Goal: Submit feedback/report problem: Submit feedback/report problem

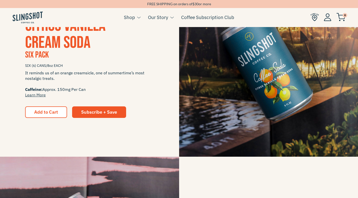
scroll to position [140, 0]
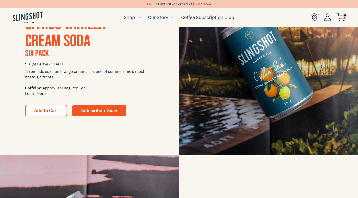
click at [38, 96] on link "Learn More" at bounding box center [35, 93] width 21 height 5
click at [40, 113] on span "Add to Cart" at bounding box center [46, 111] width 24 height 6
click at [40, 111] on span "Add to Cart" at bounding box center [46, 111] width 24 height 6
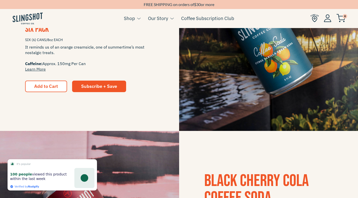
scroll to position [160, 0]
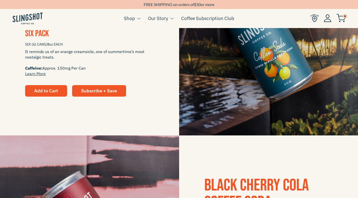
click at [44, 92] on span "Add to Cart" at bounding box center [46, 91] width 24 height 6
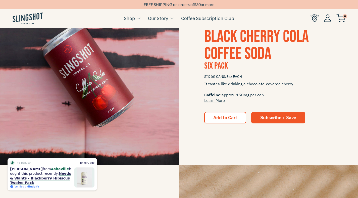
scroll to position [313, 0]
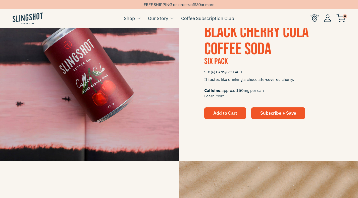
click at [218, 117] on button "Add to Cart" at bounding box center [225, 114] width 42 height 12
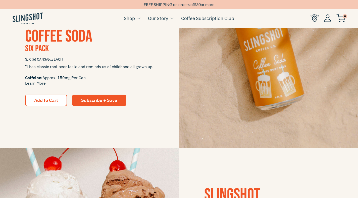
scroll to position [517, 0]
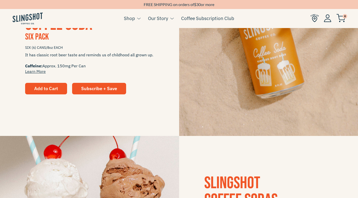
click at [48, 89] on span "Add to Cart" at bounding box center [46, 89] width 24 height 6
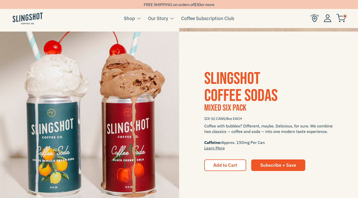
scroll to position [623, 0]
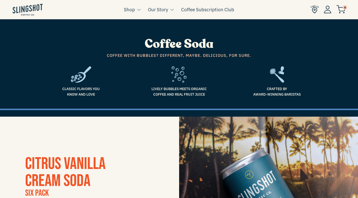
scroll to position [619, 0]
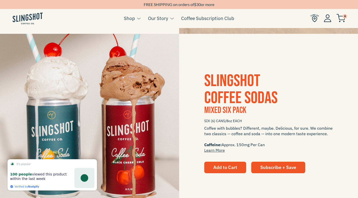
click at [218, 168] on span "Add to Cart" at bounding box center [225, 168] width 24 height 6
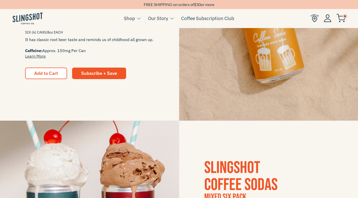
scroll to position [478, 0]
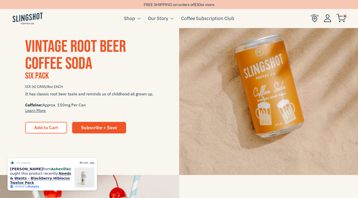
click at [341, 18] on img at bounding box center [340, 18] width 9 height 8
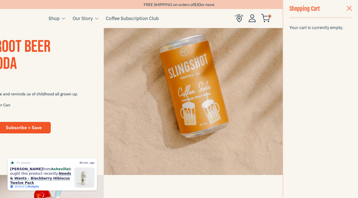
click at [349, 10] on span "button" at bounding box center [348, 9] width 5 height 6
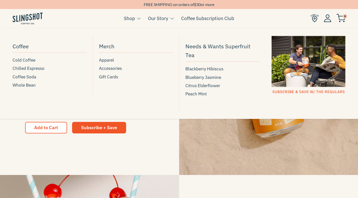
click at [128, 20] on link "Shop" at bounding box center [129, 19] width 11 height 8
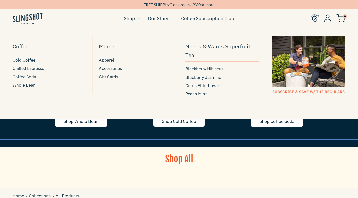
click at [25, 77] on span "Coffee Soda" at bounding box center [25, 77] width 24 height 7
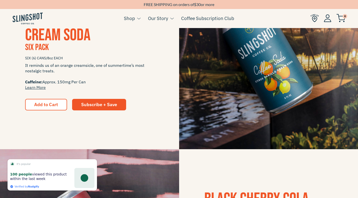
scroll to position [149, 0]
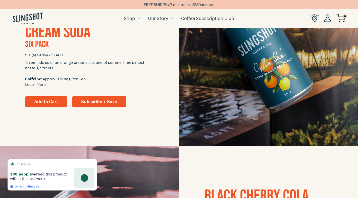
click at [36, 105] on button "Add to Cart" at bounding box center [46, 102] width 42 height 12
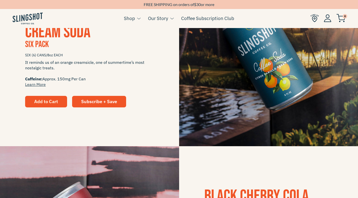
click at [47, 102] on span "Add to Cart" at bounding box center [46, 102] width 24 height 6
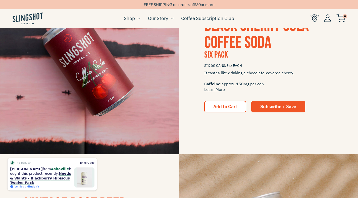
scroll to position [327, 0]
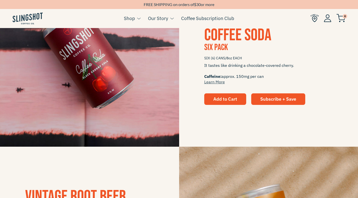
click at [215, 97] on span "Add to Cart" at bounding box center [225, 99] width 24 height 6
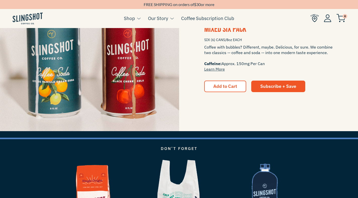
scroll to position [698, 0]
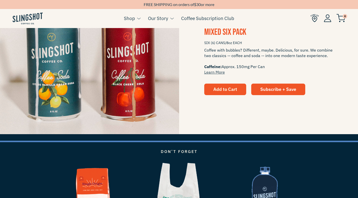
click at [217, 89] on span "Add to Cart" at bounding box center [225, 90] width 24 height 6
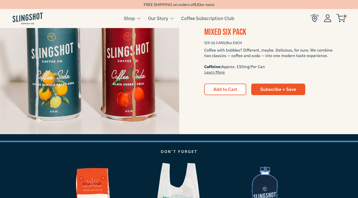
click at [281, 67] on span "Coffee with bubbles? Different, maybe. Delicious, for sure. We combine two clas…" at bounding box center [268, 61] width 129 height 28
click at [272, 88] on span "Subscribe + Save" at bounding box center [278, 90] width 36 height 6
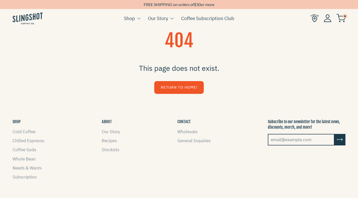
click at [341, 18] on img at bounding box center [340, 18] width 9 height 8
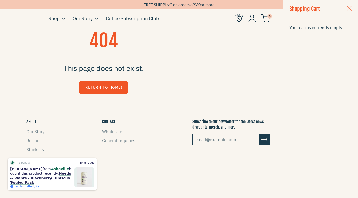
click at [347, 11] on span "button" at bounding box center [348, 9] width 5 height 6
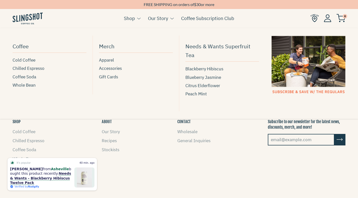
click at [133, 20] on link "Shop" at bounding box center [129, 19] width 11 height 8
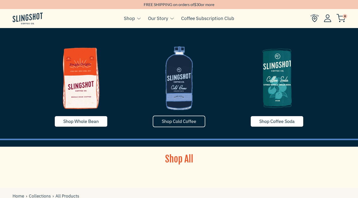
click at [167, 123] on span "Shop Cold Coffee" at bounding box center [179, 122] width 34 height 6
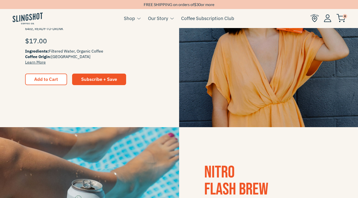
scroll to position [178, 0]
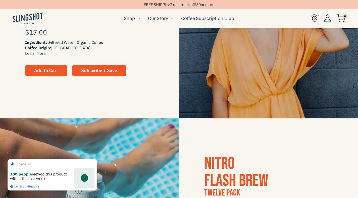
click at [46, 74] on button "Add to Cart" at bounding box center [46, 71] width 42 height 12
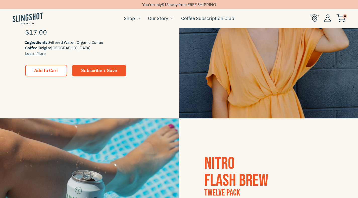
click at [341, 18] on img at bounding box center [340, 18] width 9 height 8
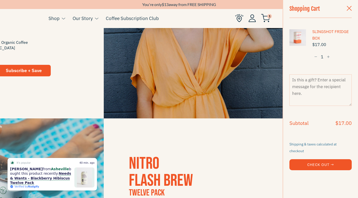
click at [316, 58] on span "button" at bounding box center [315, 57] width 3 height 4
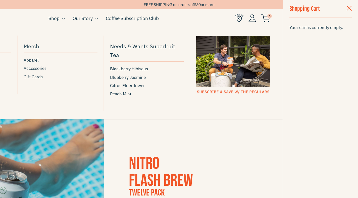
click at [58, 20] on link "Shop" at bounding box center [53, 19] width 11 height 8
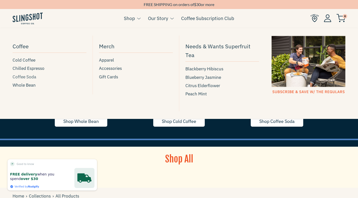
click at [19, 76] on span "Coffee Soda" at bounding box center [25, 77] width 24 height 7
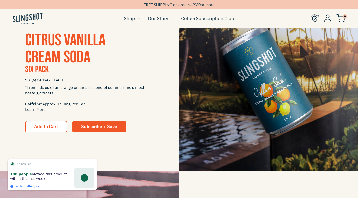
scroll to position [136, 0]
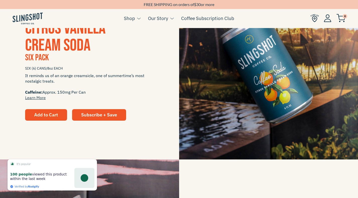
click at [44, 114] on span "Add to Cart" at bounding box center [46, 115] width 24 height 6
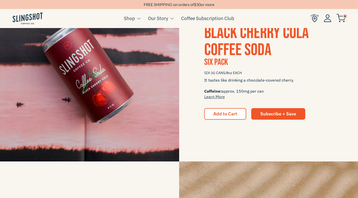
scroll to position [314, 0]
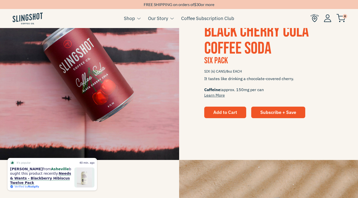
click at [220, 113] on span "Add to Cart" at bounding box center [225, 113] width 24 height 6
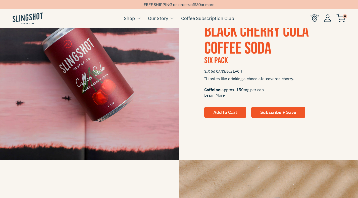
click at [212, 115] on button "Add to Cart" at bounding box center [225, 113] width 42 height 12
click at [223, 111] on span "Add to Cart" at bounding box center [225, 113] width 24 height 6
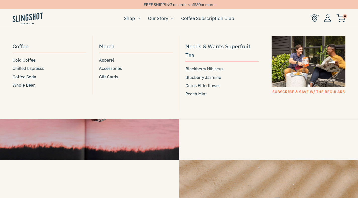
click at [27, 69] on span "Chilled Espresso" at bounding box center [29, 68] width 32 height 7
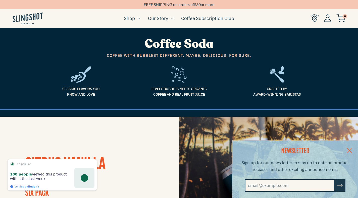
click at [350, 151] on link at bounding box center [349, 150] width 18 height 19
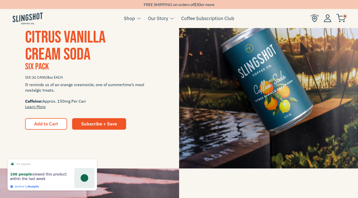
scroll to position [139, 0]
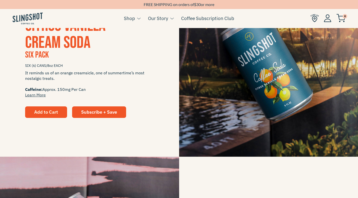
click at [47, 111] on span "Add to Cart" at bounding box center [46, 112] width 24 height 6
click at [47, 112] on span "Add to Cart" at bounding box center [46, 112] width 24 height 6
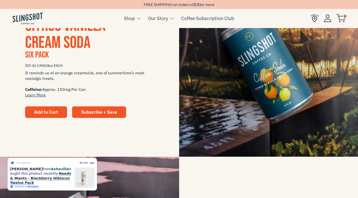
click at [37, 110] on span "Add to Cart" at bounding box center [46, 112] width 24 height 6
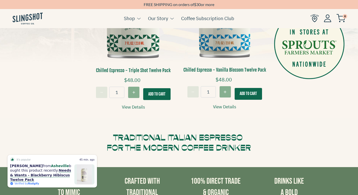
scroll to position [193, 0]
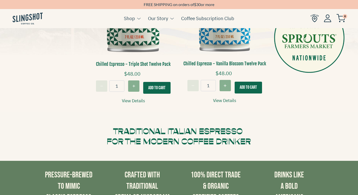
click at [153, 85] on button "Add To Cart" at bounding box center [156, 88] width 27 height 12
click at [341, 19] on img at bounding box center [340, 18] width 9 height 8
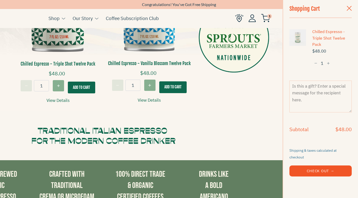
click at [316, 65] on span "button" at bounding box center [315, 64] width 3 height 4
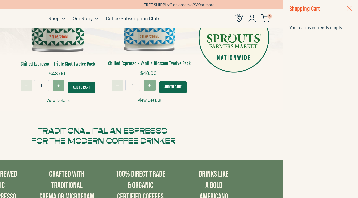
click at [349, 9] on span "button" at bounding box center [348, 9] width 5 height 6
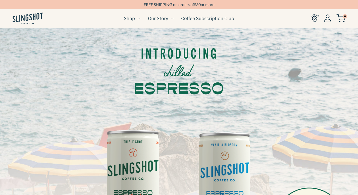
scroll to position [0, 0]
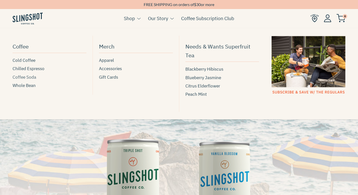
click at [23, 80] on span "Coffee Soda" at bounding box center [25, 77] width 24 height 7
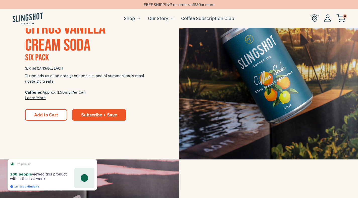
scroll to position [153, 0]
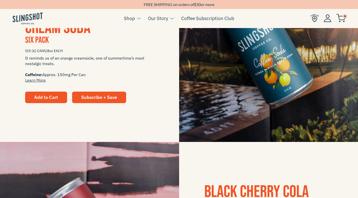
click at [44, 98] on span "Add to Cart" at bounding box center [46, 98] width 24 height 6
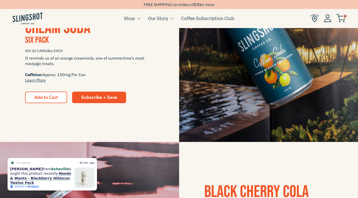
click at [341, 19] on img at bounding box center [340, 18] width 9 height 8
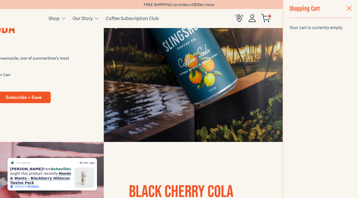
click at [349, 8] on span "button" at bounding box center [348, 9] width 5 height 6
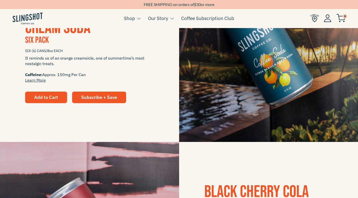
click at [41, 96] on span "Add to Cart" at bounding box center [46, 98] width 24 height 6
click at [45, 100] on span "Add to Cart" at bounding box center [46, 98] width 24 height 6
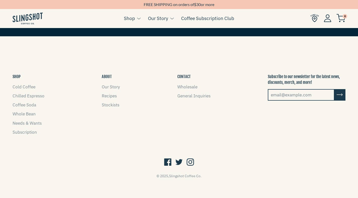
scroll to position [916, 0]
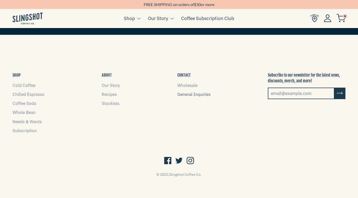
click at [191, 94] on link "General Inquiries" at bounding box center [193, 95] width 33 height 6
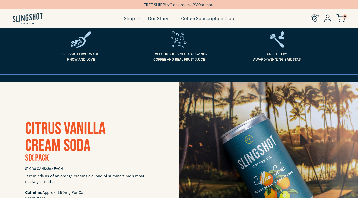
scroll to position [0, 0]
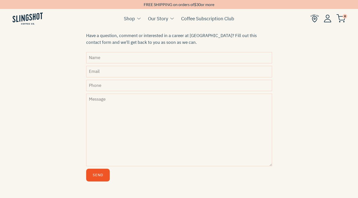
scroll to position [159, 0]
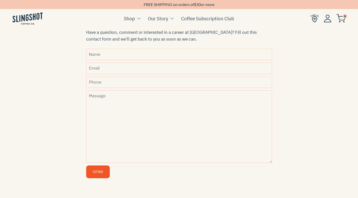
click at [102, 57] on input "Name" at bounding box center [179, 54] width 186 height 11
type input "[PERSON_NAME]"
click at [98, 71] on input "Email" at bounding box center [179, 68] width 186 height 11
type input "[PERSON_NAME][EMAIL_ADDRESS][DOMAIN_NAME]"
type input "9202466175"
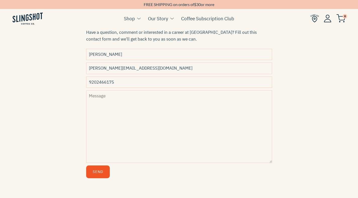
click at [99, 98] on textarea "Message" at bounding box center [179, 127] width 186 height 73
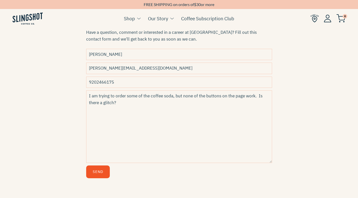
type textarea "I am trying to order some of the coffee soda, but none of the buttons on the pa…"
click at [96, 172] on button "Send" at bounding box center [98, 172] width 24 height 13
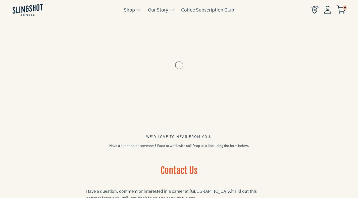
scroll to position [159, 0]
